Goal: Navigation & Orientation: Find specific page/section

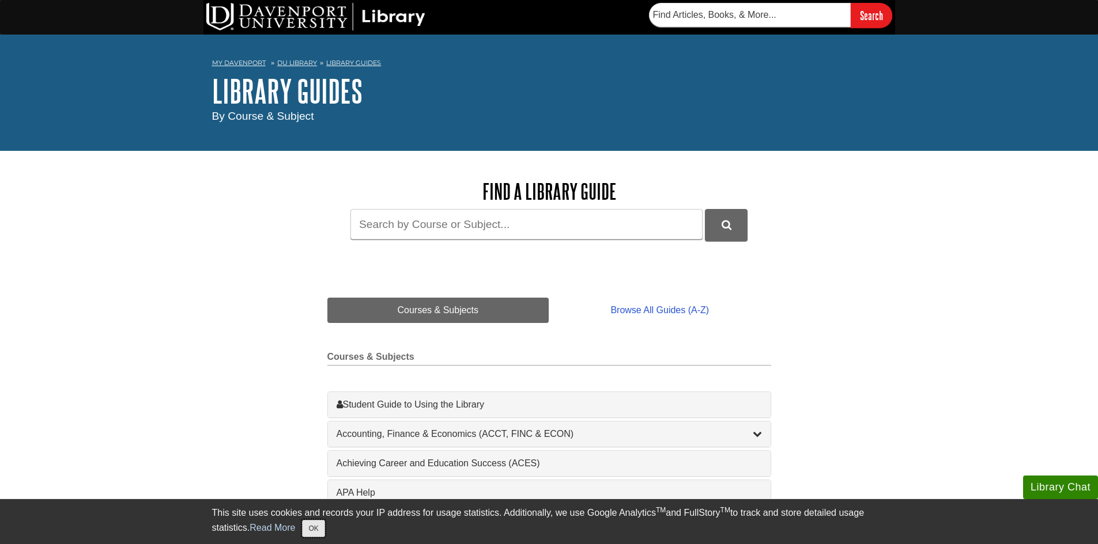
click at [319, 527] on button "OK" at bounding box center [313, 528] width 22 height 17
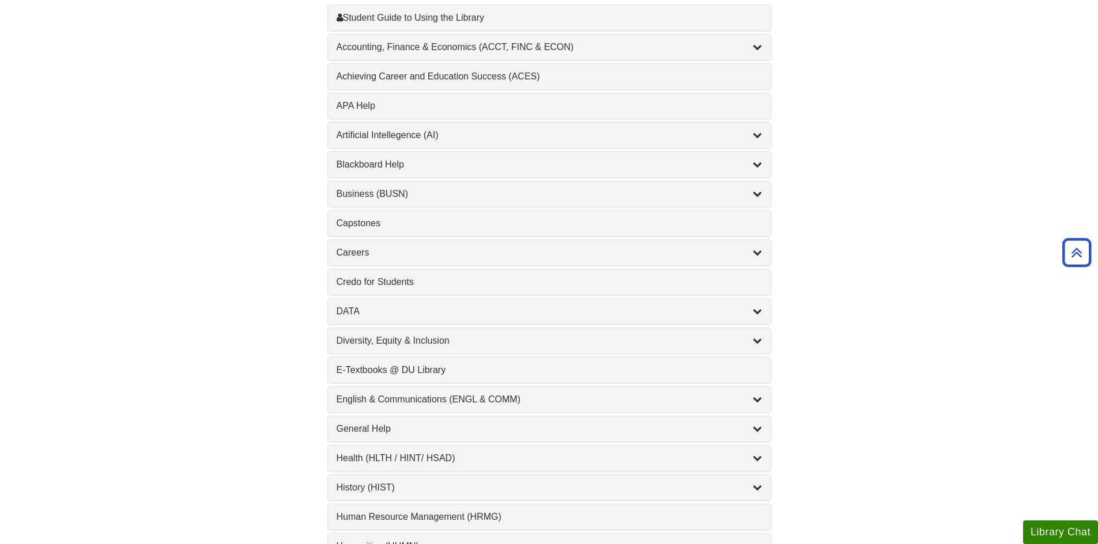
scroll to position [403, 0]
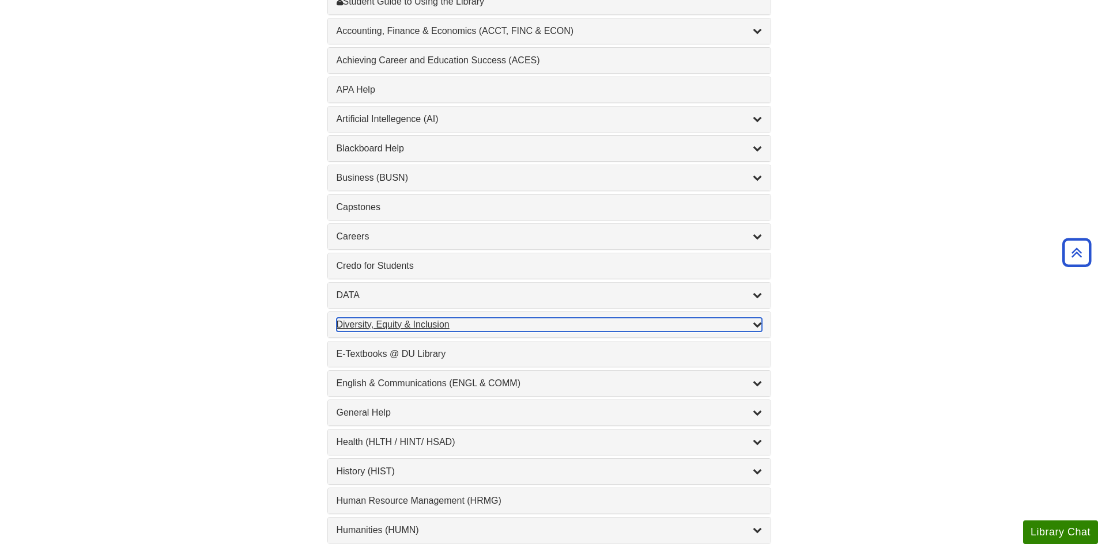
click at [429, 322] on div "Diversity, Equity & Inclusion , 17 guides" at bounding box center [548, 325] width 425 height 14
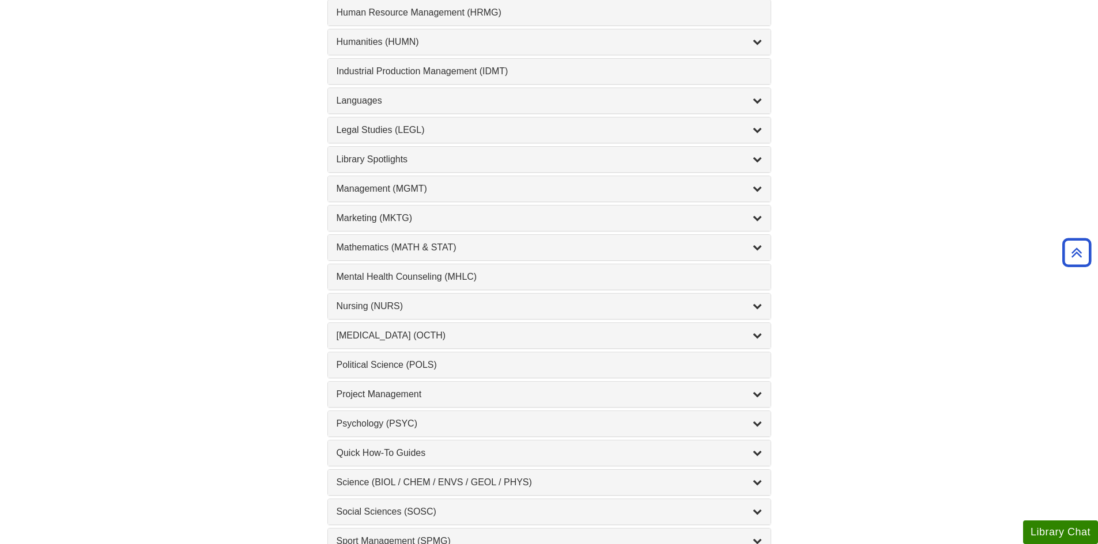
scroll to position [1325, 0]
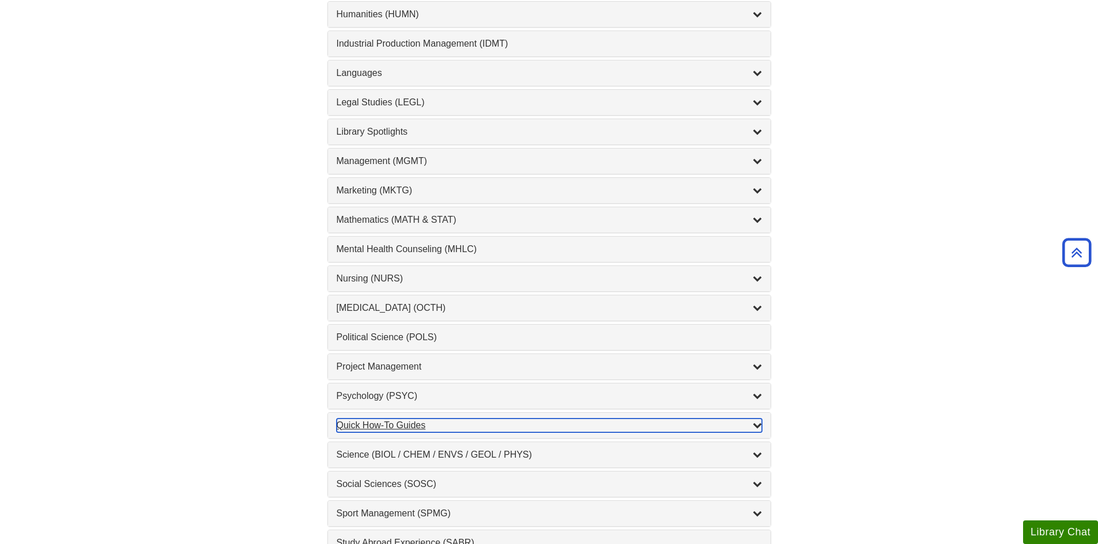
click at [753, 423] on icon "List of Subjects" at bounding box center [757, 425] width 9 height 9
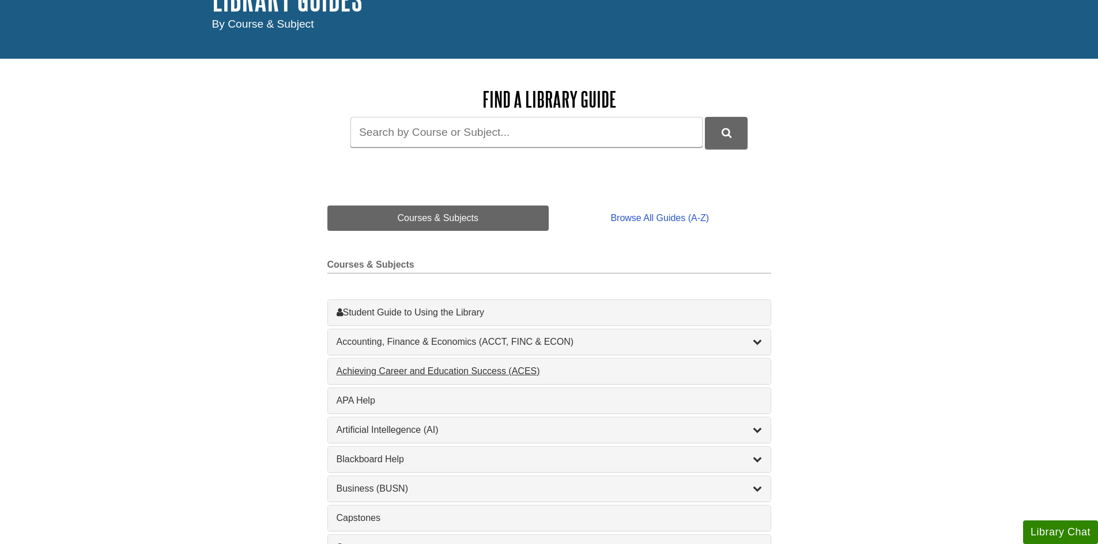
scroll to position [113, 0]
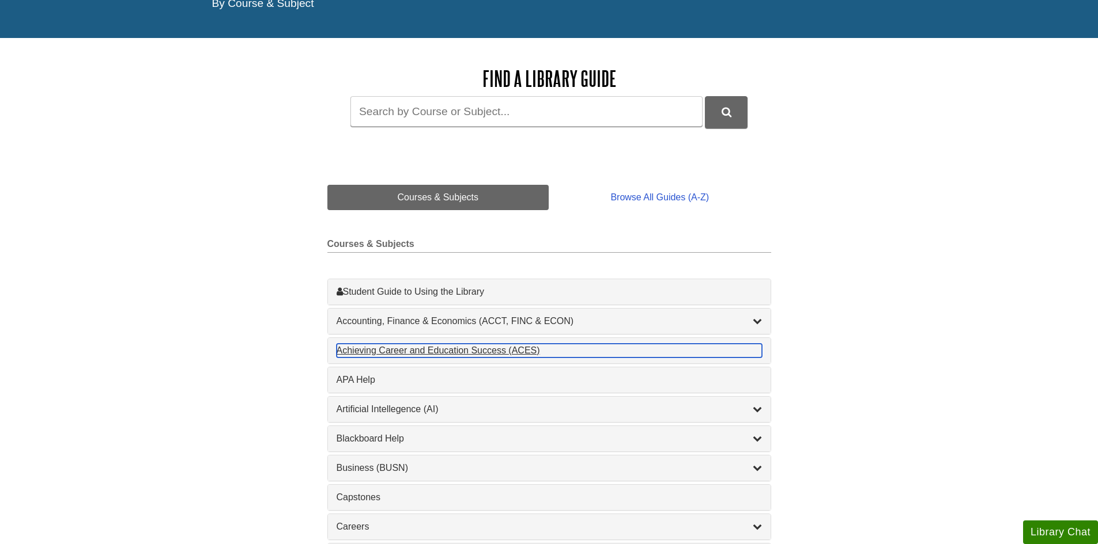
click at [502, 353] on div "Achieving Career and Education Success (ACES) , 1 guides" at bounding box center [548, 351] width 425 height 14
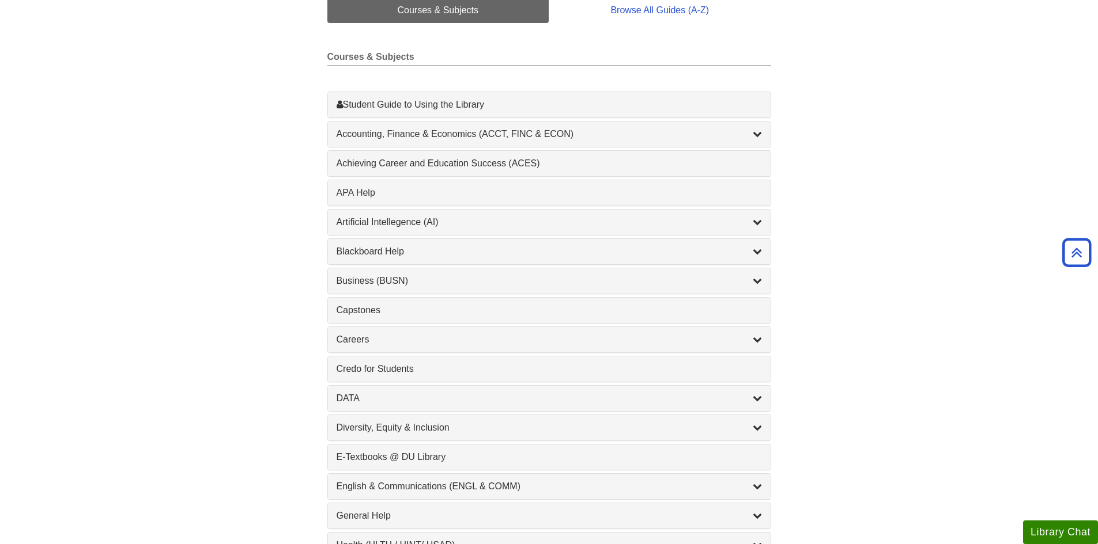
scroll to position [343, 0]
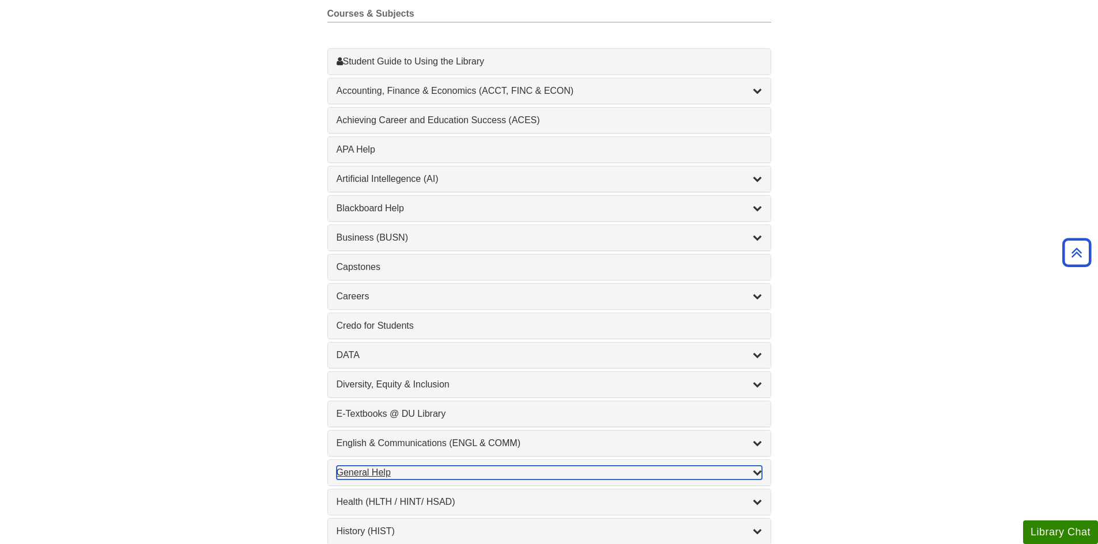
click at [755, 470] on icon "List of Subjects" at bounding box center [757, 472] width 9 height 9
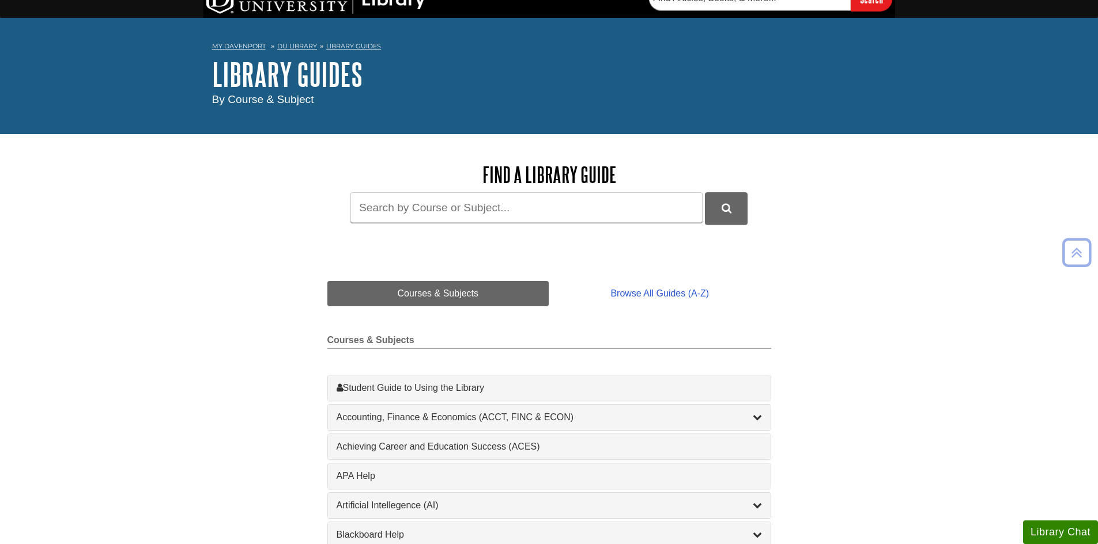
scroll to position [0, 0]
